Goal: Task Accomplishment & Management: Manage account settings

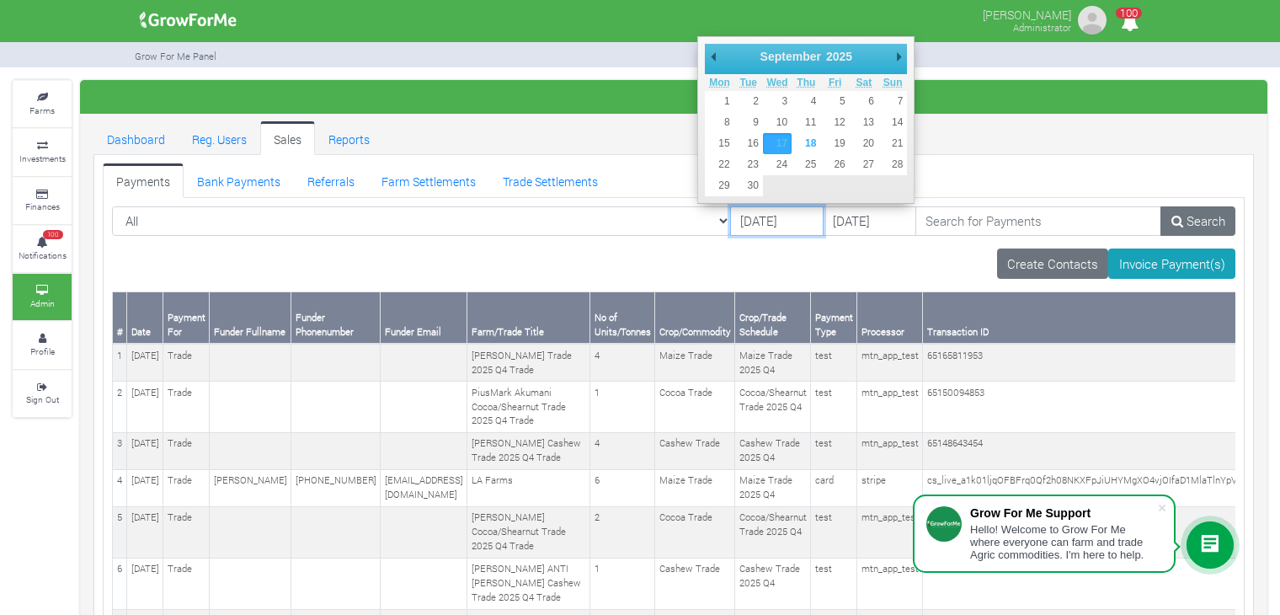
click at [771, 219] on input "[DATE]" at bounding box center [776, 221] width 93 height 30
type input "[DATE]"
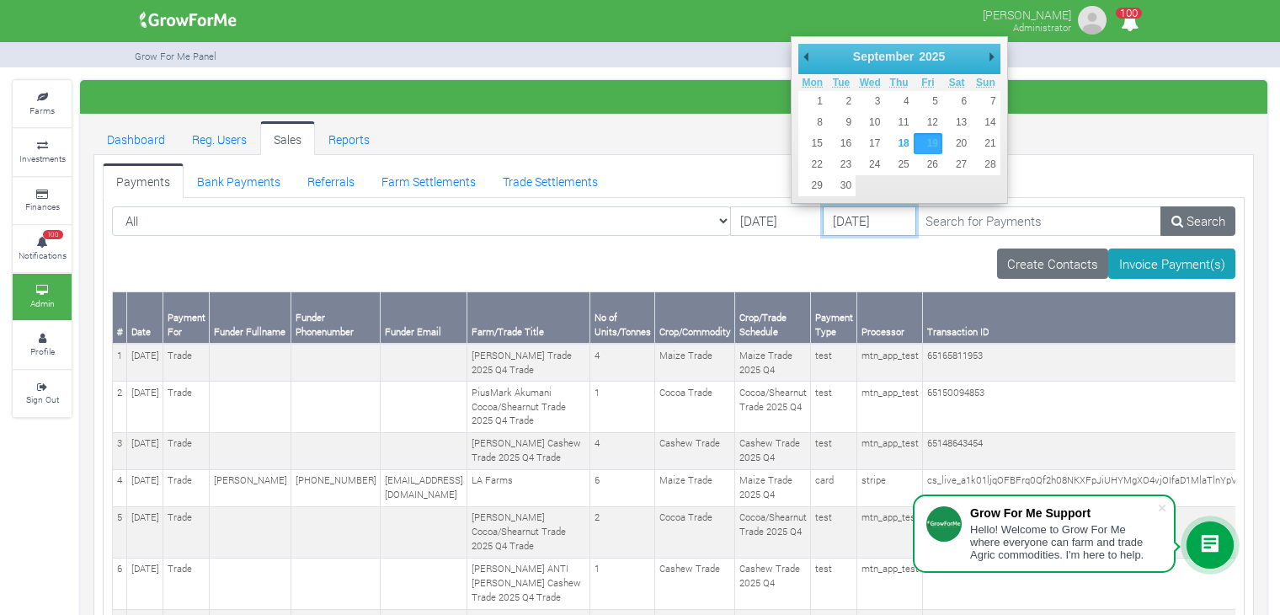
click at [823, 217] on input "[DATE]" at bounding box center [869, 221] width 93 height 30
type input "[DATE]"
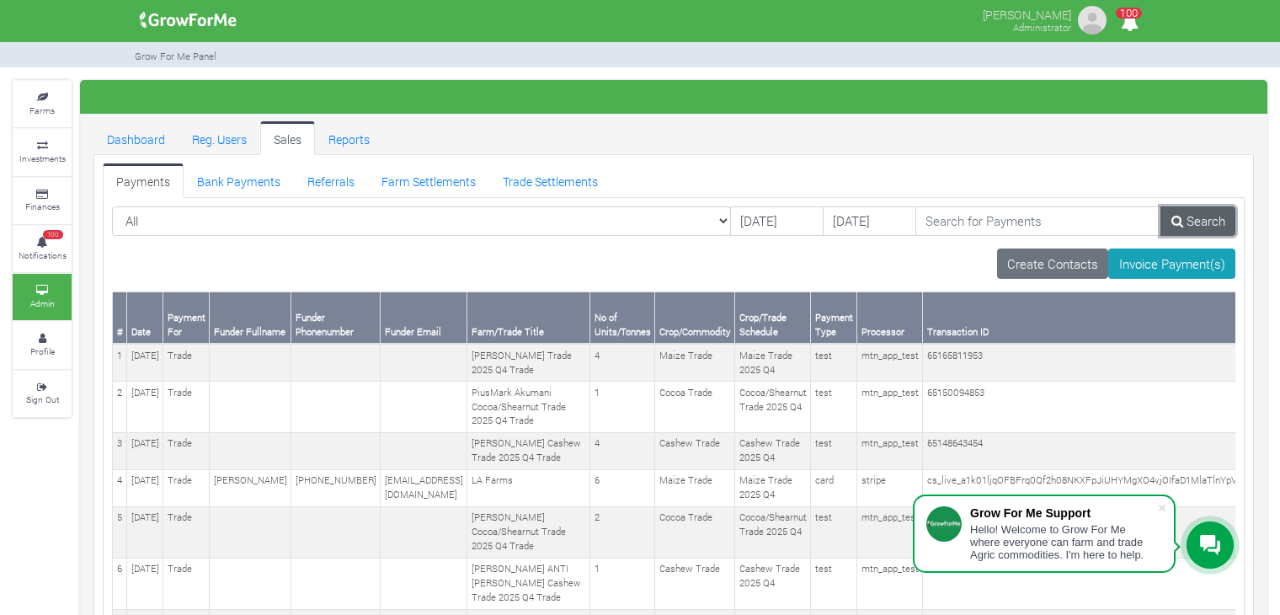
click at [1201, 217] on link "Search" at bounding box center [1198, 221] width 75 height 30
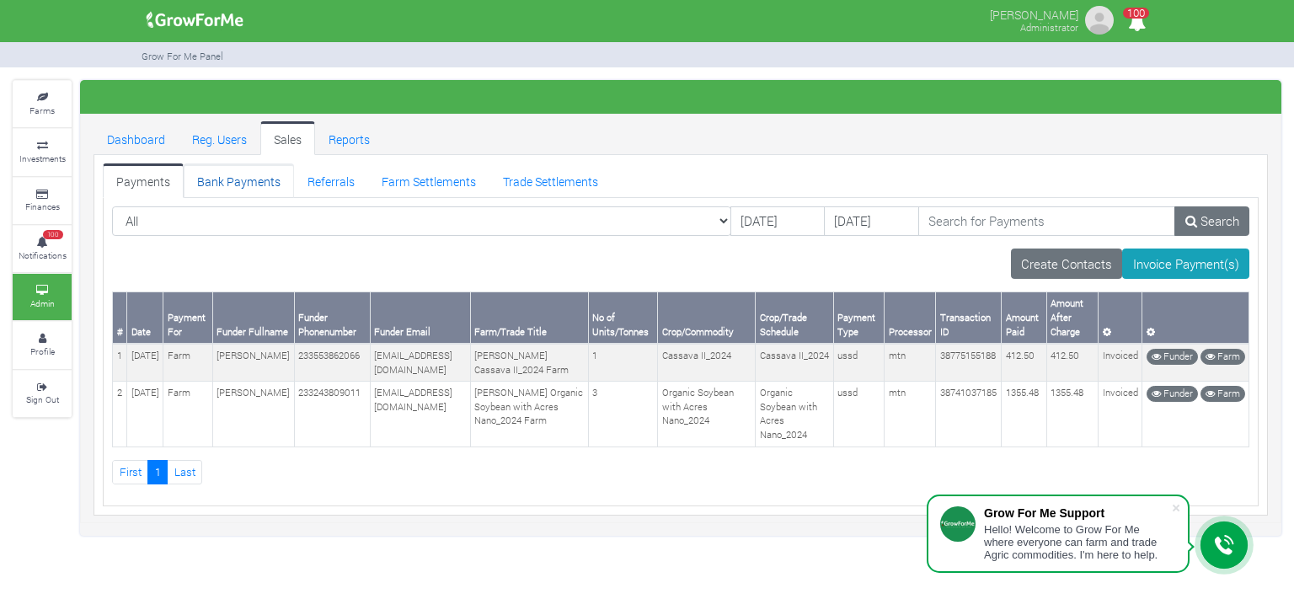
click at [223, 186] on link "Bank Payments" at bounding box center [239, 180] width 110 height 34
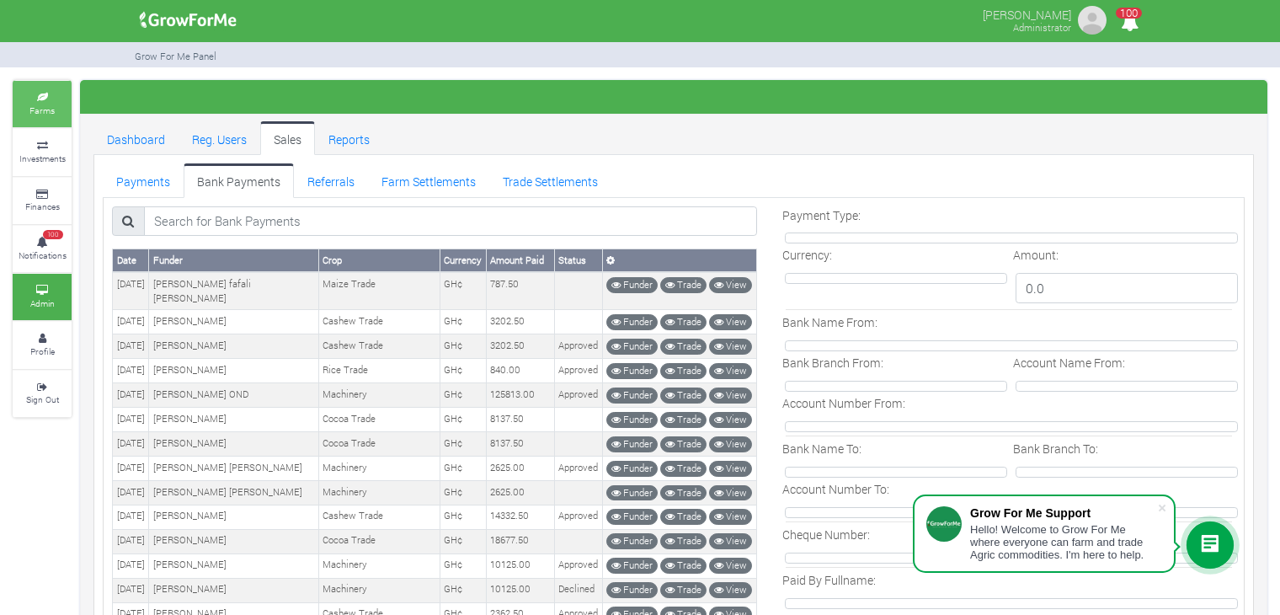
click at [27, 105] on link "Farms" at bounding box center [42, 104] width 59 height 46
